Goal: Check status: Check status

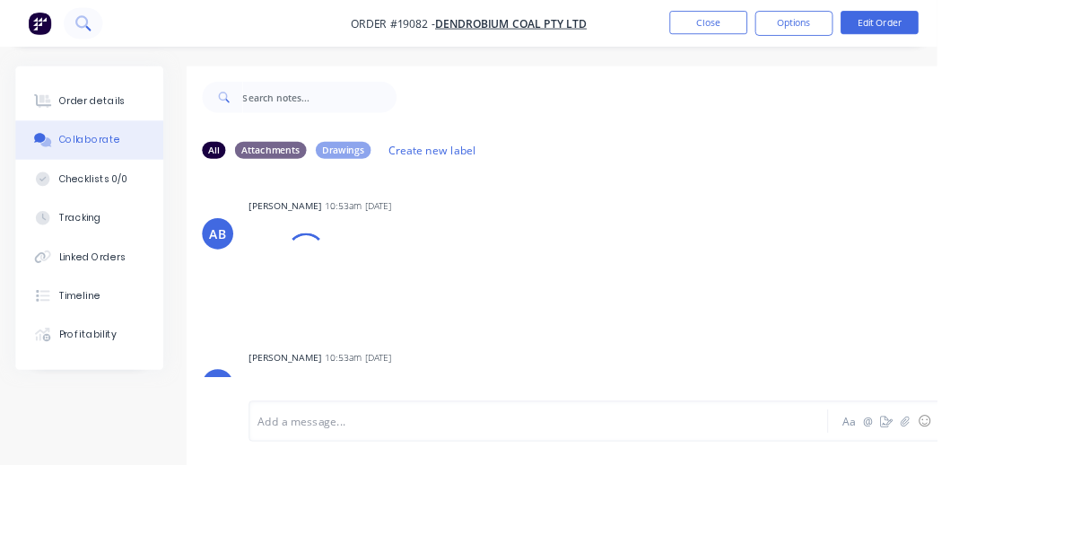
click at [99, 31] on icon at bounding box center [95, 26] width 17 height 17
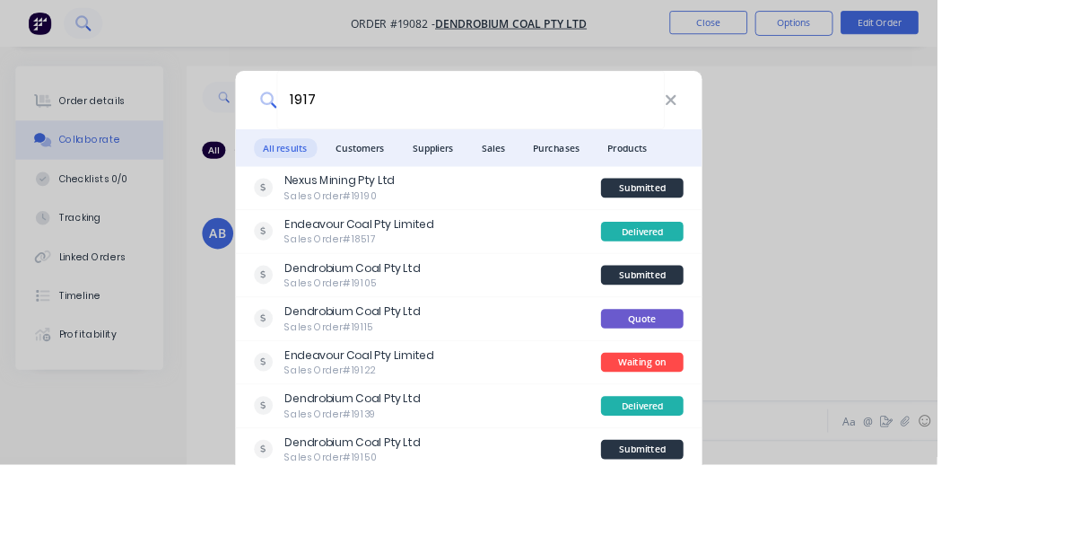
type input "19172"
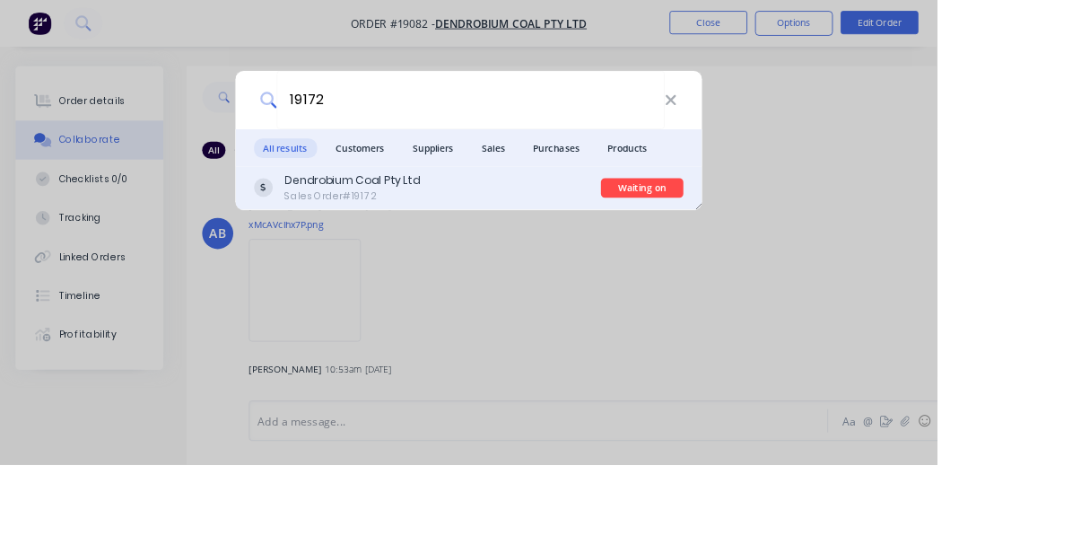
click at [484, 230] on div "Sales Order #19172" at bounding box center [406, 226] width 156 height 16
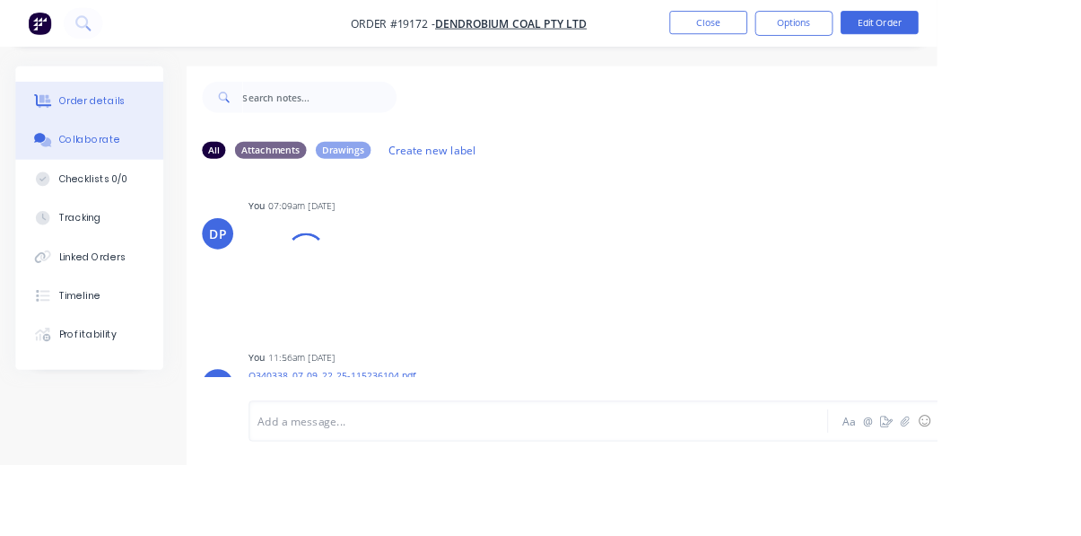
click at [95, 118] on div "Order details" at bounding box center [106, 117] width 76 height 16
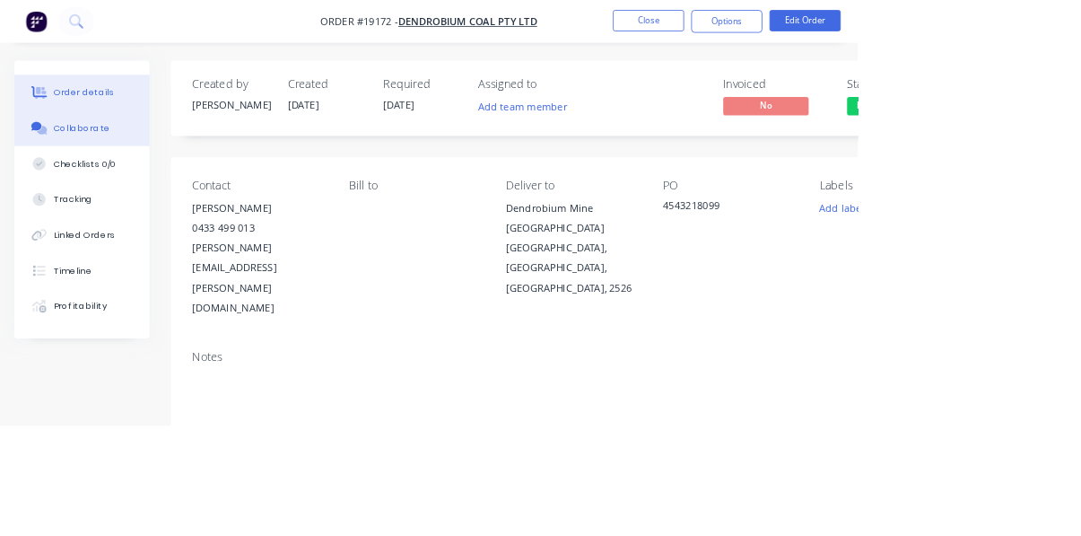
click at [89, 161] on div "Collaborate" at bounding box center [103, 161] width 71 height 16
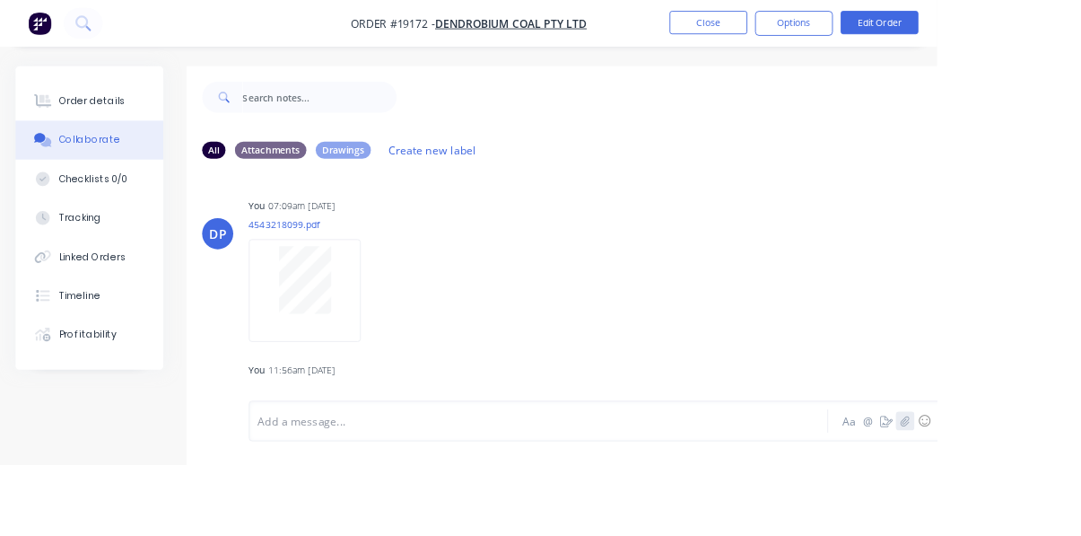
click at [1043, 491] on icon "button" at bounding box center [1044, 485] width 10 height 12
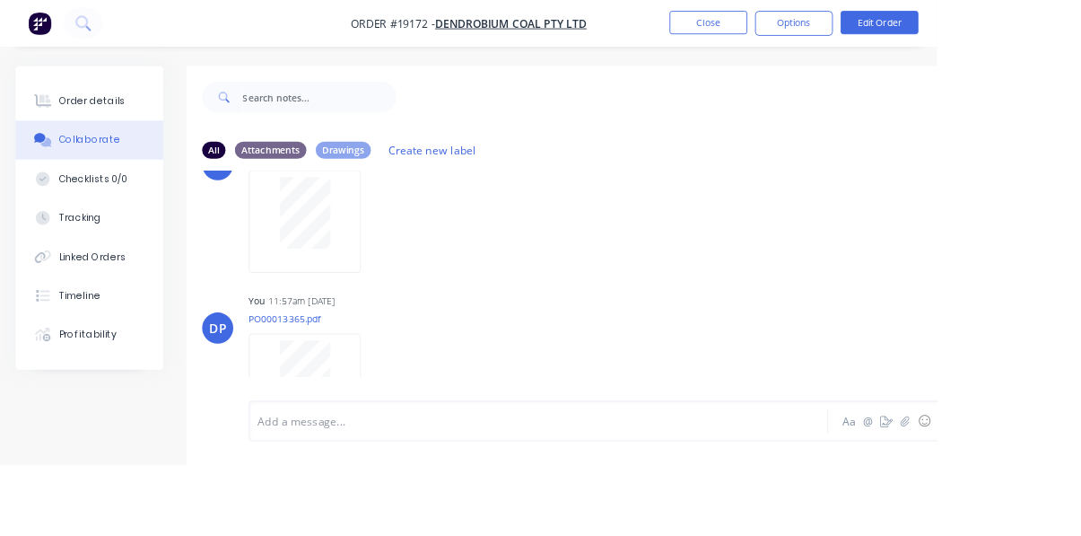
scroll to position [429, 0]
